Goal: Browse casually

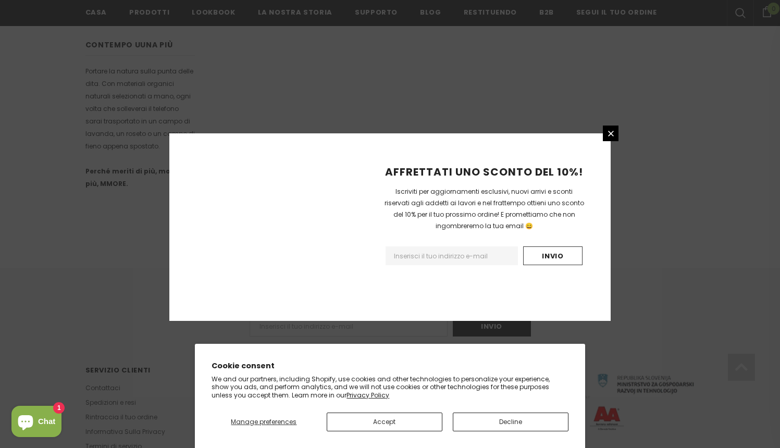
scroll to position [620, 0]
